Goal: Task Accomplishment & Management: Manage account settings

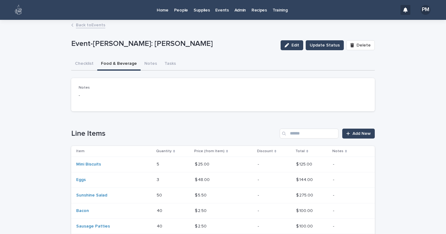
click at [161, 9] on p "Home" at bounding box center [163, 6] width 12 height 13
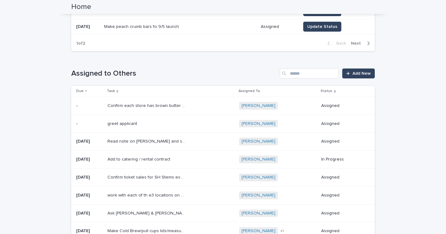
scroll to position [239, 0]
click at [143, 210] on p "Ask [PERSON_NAME] & [PERSON_NAME] (don't bother [PERSON_NAME] on vacation) for …" at bounding box center [147, 212] width 79 height 7
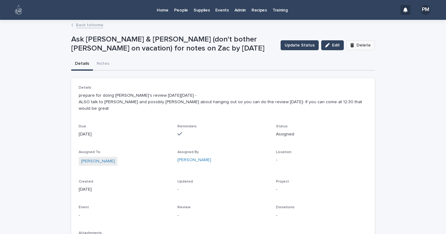
click at [354, 47] on button "Delete" at bounding box center [360, 45] width 29 height 10
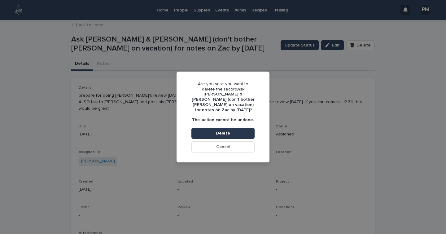
click at [221, 128] on button "Delete" at bounding box center [222, 133] width 63 height 11
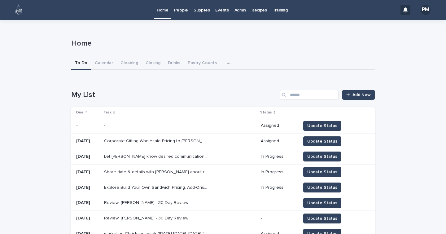
scroll to position [24, 0]
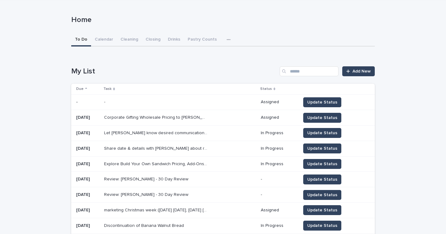
click at [207, 178] on p at bounding box center [155, 179] width 103 height 5
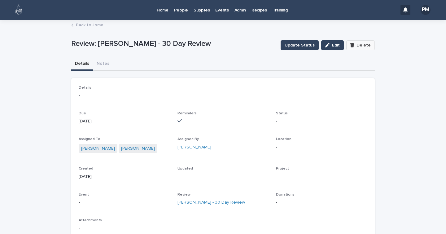
click at [358, 41] on button "Delete" at bounding box center [360, 45] width 29 height 10
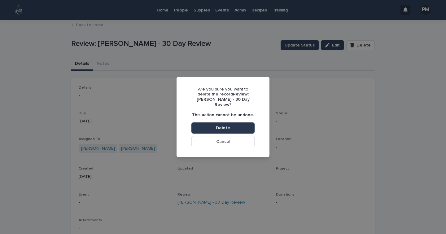
click at [248, 122] on button "Delete" at bounding box center [222, 127] width 63 height 11
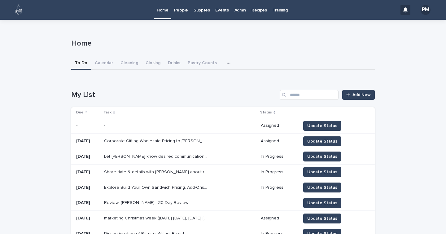
click at [162, 202] on p "Review: [PERSON_NAME] - 30 Day Review" at bounding box center [147, 202] width 86 height 7
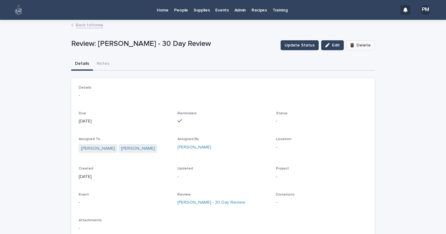
click at [358, 42] on button "Delete" at bounding box center [360, 45] width 29 height 10
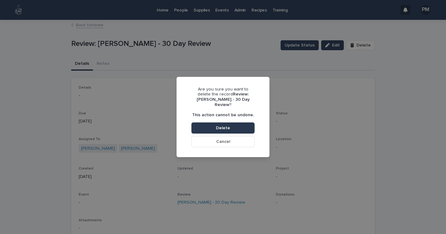
click at [238, 127] on button "Delete" at bounding box center [222, 127] width 63 height 11
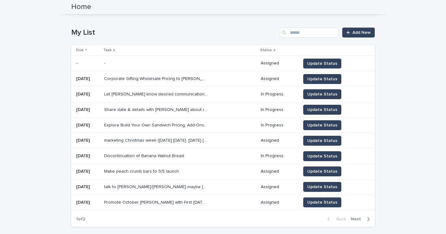
scroll to position [63, 0]
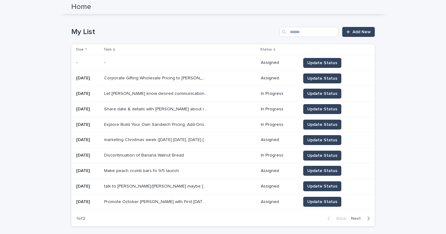
click at [205, 185] on p "talk to [PERSON_NAME]/[PERSON_NAME] maybe [PERSON_NAME] about participating in …" at bounding box center [156, 185] width 104 height 7
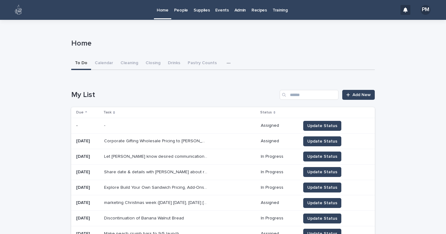
click at [182, 9] on p "People" at bounding box center [181, 6] width 14 height 13
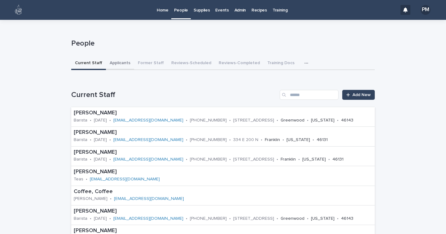
click at [121, 64] on button "Applicants" at bounding box center [120, 63] width 28 height 13
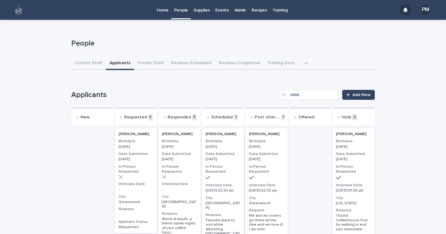
click at [229, 149] on div "[PERSON_NAME] Birthdate [DEMOGRAPHIC_DATA] Date Submitted [DATE] In-Person Requ…" at bounding box center [223, 192] width 42 height 128
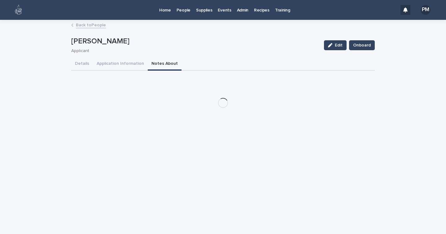
click at [156, 65] on button "Notes About" at bounding box center [165, 64] width 34 height 13
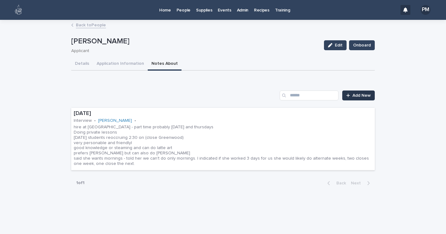
click at [351, 95] on div at bounding box center [349, 95] width 6 height 4
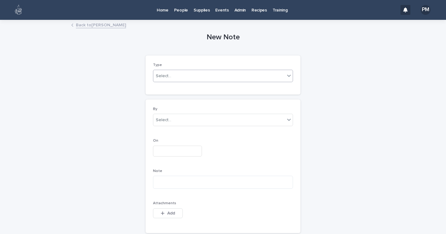
click at [170, 81] on div "Select..." at bounding box center [223, 76] width 140 height 12
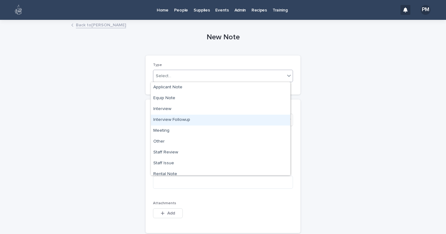
click at [178, 123] on div "Interview Followup" at bounding box center [220, 120] width 139 height 11
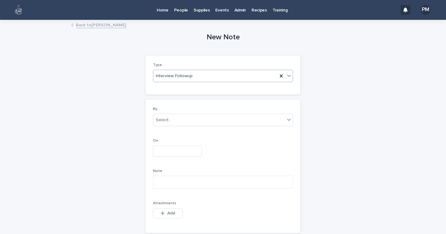
click at [172, 151] on input "text" at bounding box center [177, 151] width 49 height 11
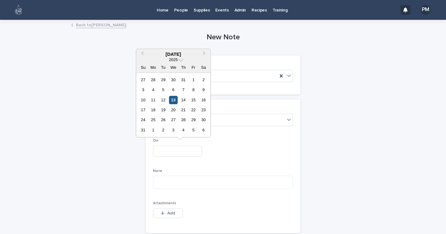
click at [173, 102] on div "13" at bounding box center [173, 100] width 8 height 8
type input "**********"
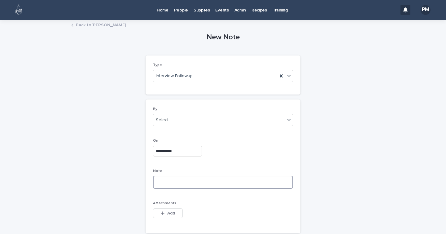
click at [168, 182] on textarea at bounding box center [223, 182] width 140 height 13
drag, startPoint x: 168, startPoint y: 182, endPoint x: 180, endPoint y: 169, distance: 17.5
click at [180, 169] on div "Note" at bounding box center [223, 181] width 140 height 25
click at [180, 169] on p "Note" at bounding box center [223, 171] width 140 height 4
click at [173, 183] on textarea at bounding box center [223, 182] width 140 height 13
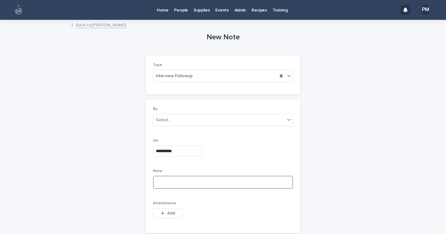
paste textarea "**********"
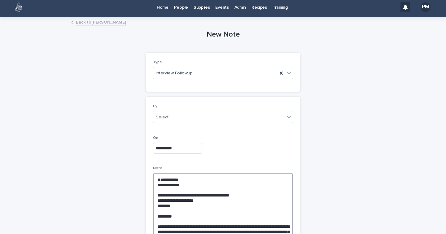
scroll to position [2, 0]
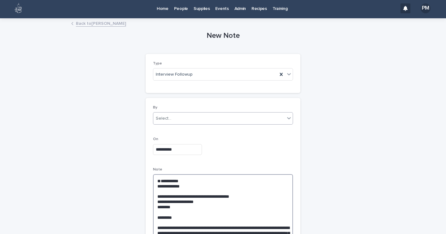
type textarea "**********"
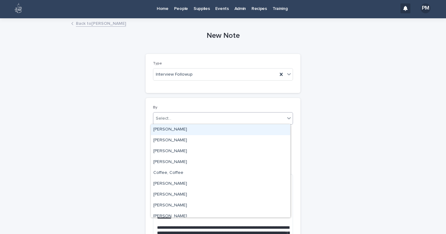
click at [197, 118] on div "Select..." at bounding box center [219, 118] width 132 height 10
type input "**"
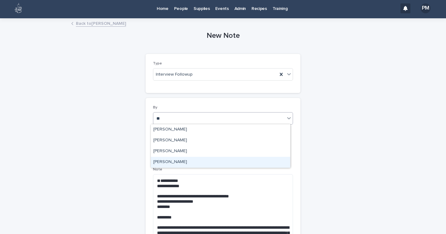
click at [172, 163] on div "[PERSON_NAME]" at bounding box center [220, 162] width 139 height 11
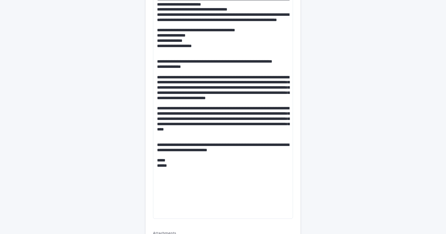
scroll to position [341, 0]
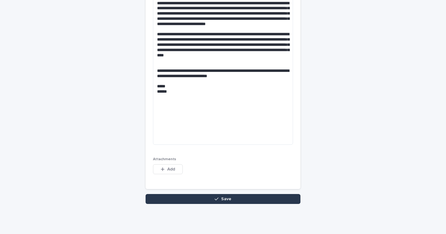
click at [191, 200] on button "Save" at bounding box center [223, 199] width 155 height 10
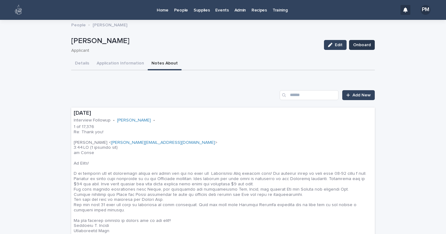
click at [363, 46] on span "Onboard" at bounding box center [362, 45] width 18 height 6
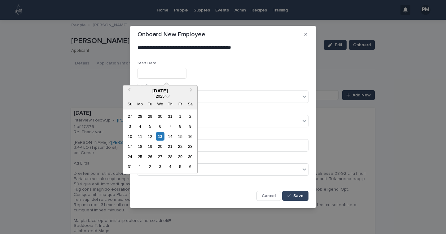
click at [176, 71] on input "text" at bounding box center [162, 73] width 49 height 11
click at [171, 138] on div "14" at bounding box center [170, 136] width 8 height 8
type input "**********"
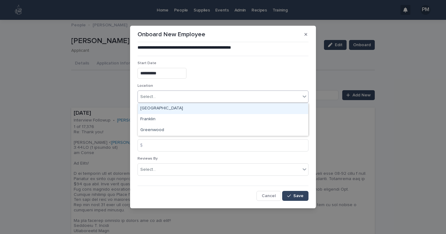
click at [155, 98] on div "Select..." at bounding box center [147, 97] width 15 height 7
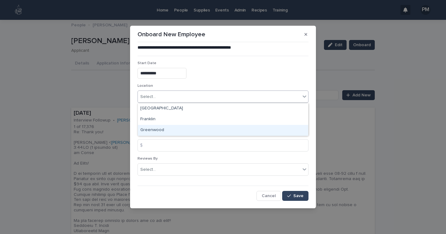
click at [155, 132] on div "Greenwood" at bounding box center [223, 130] width 170 height 11
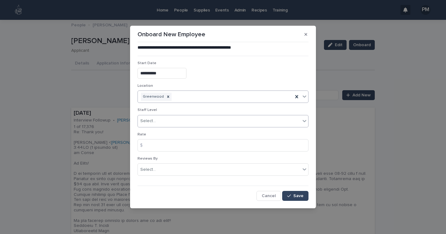
click at [152, 125] on div "Select..." at bounding box center [219, 121] width 163 height 10
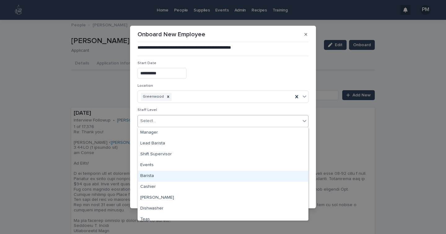
click at [148, 177] on div "Barista" at bounding box center [223, 176] width 170 height 11
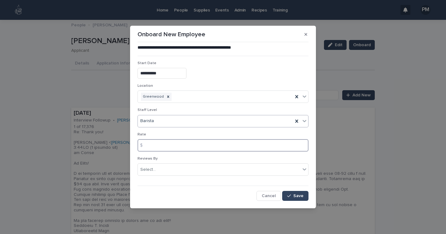
click at [153, 146] on input at bounding box center [223, 145] width 171 height 12
type input "*****"
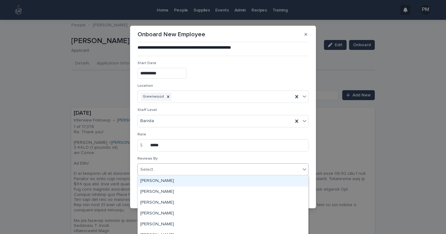
click at [161, 168] on div "Select..." at bounding box center [219, 170] width 163 height 10
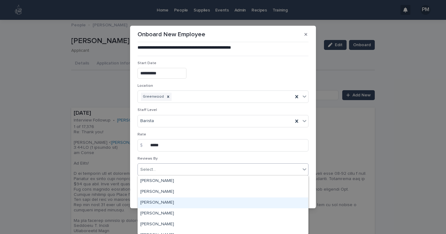
click at [164, 203] on div "[PERSON_NAME]" at bounding box center [223, 202] width 170 height 11
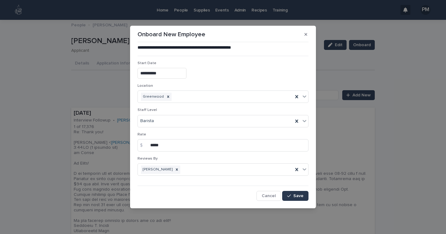
click at [296, 194] on span "Save" at bounding box center [298, 196] width 10 height 4
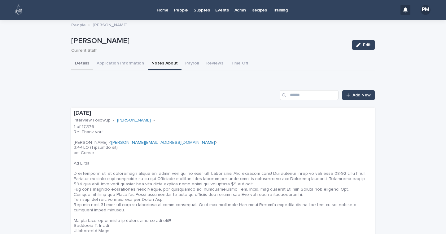
click at [85, 64] on button "Details" at bounding box center [82, 63] width 22 height 13
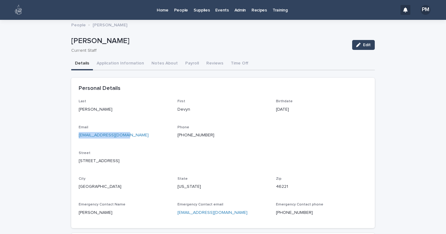
drag, startPoint x: 126, startPoint y: 131, endPoint x: 73, endPoint y: 137, distance: 53.9
click at [73, 137] on div "Last [PERSON_NAME] First Devyn Birthdate [DEMOGRAPHIC_DATA] Email [EMAIL_ADDRES…" at bounding box center [223, 163] width 304 height 129
copy link "[EMAIL_ADDRESS][DOMAIN_NAME]"
drag, startPoint x: 211, startPoint y: 134, endPoint x: 173, endPoint y: 137, distance: 38.3
click at [173, 137] on div "Last [PERSON_NAME] First Devyn Birthdate [DEMOGRAPHIC_DATA] Email [EMAIL_ADDRES…" at bounding box center [223, 159] width 289 height 121
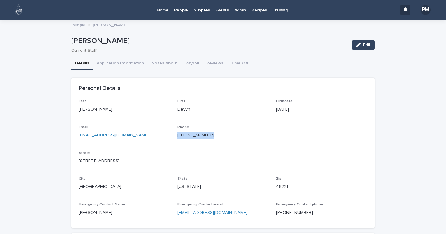
copy link "[PHONE_NUMBER]"
drag, startPoint x: 124, startPoint y: 137, endPoint x: 74, endPoint y: 139, distance: 49.9
click at [74, 139] on div "Last [PERSON_NAME] First Devyn Birthdate [DEMOGRAPHIC_DATA] Email [EMAIL_ADDRES…" at bounding box center [223, 163] width 304 height 129
copy link "[EMAIL_ADDRESS][DOMAIN_NAME]"
drag, startPoint x: 226, startPoint y: 137, endPoint x: 174, endPoint y: 136, distance: 51.4
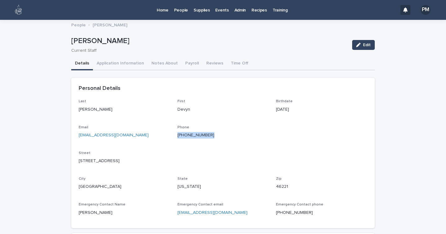
click at [174, 136] on div "Last [PERSON_NAME] First Devyn Birthdate [DEMOGRAPHIC_DATA] Email [EMAIL_ADDRES…" at bounding box center [223, 159] width 289 height 121
copy link "[PHONE_NUMBER]"
click at [164, 9] on p "Home" at bounding box center [163, 6] width 12 height 13
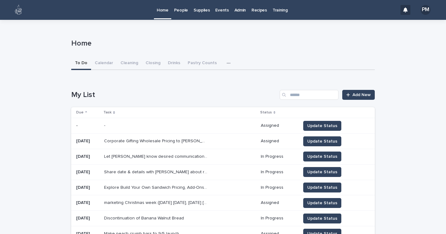
click at [252, 9] on p "Recipes" at bounding box center [259, 6] width 15 height 13
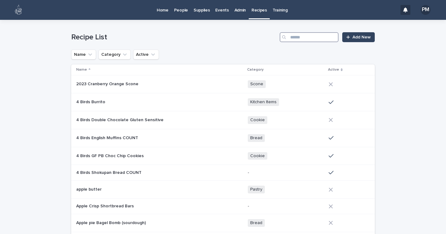
click at [291, 38] on input "Search" at bounding box center [309, 37] width 59 height 10
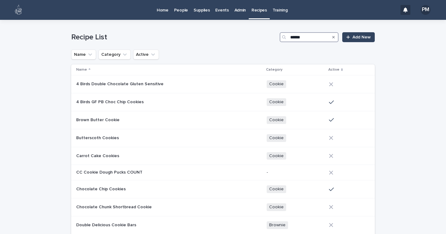
type input "******"
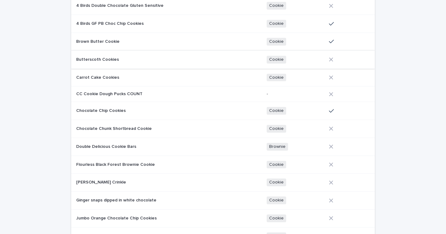
scroll to position [79, 0]
click at [135, 199] on p "Ginger snaps dipped in white chocolate" at bounding box center [116, 199] width 81 height 7
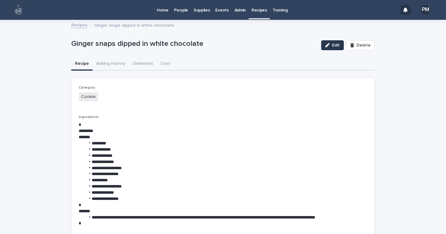
click at [334, 47] on span "Edit" at bounding box center [336, 45] width 8 height 4
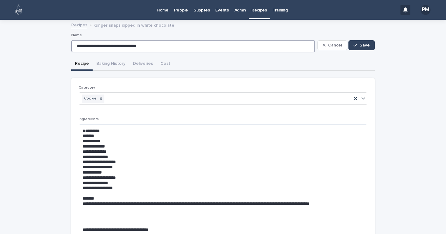
drag, startPoint x: 162, startPoint y: 46, endPoint x: 37, endPoint y: 55, distance: 125.5
type input "**********"
click at [367, 47] on button "Save" at bounding box center [362, 45] width 26 height 10
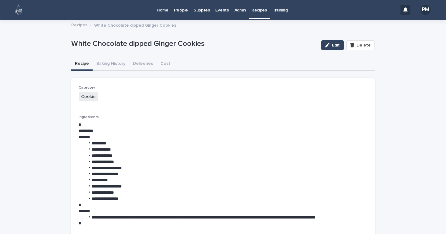
click at [219, 13] on p "Events" at bounding box center [221, 6] width 13 height 13
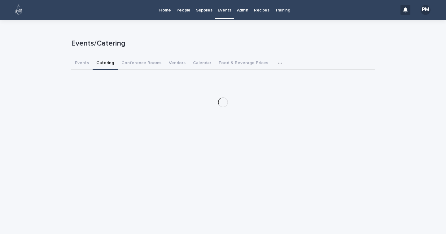
click at [103, 67] on button "Catering" at bounding box center [105, 63] width 25 height 13
